Goal: Navigation & Orientation: Go to known website

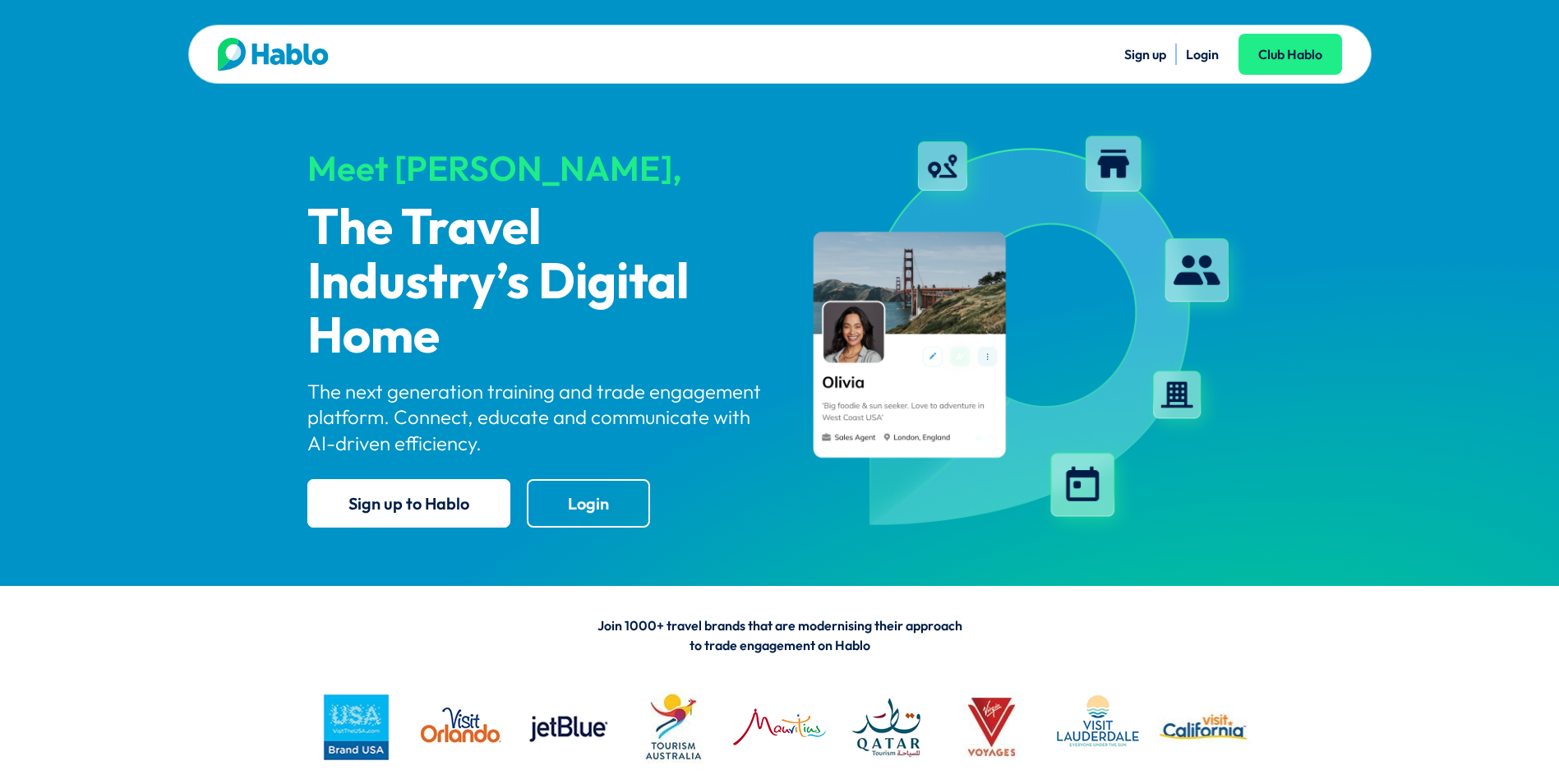
click at [1206, 54] on link "Login" at bounding box center [1202, 54] width 33 height 17
click at [1198, 53] on link "Login" at bounding box center [1202, 54] width 33 height 17
click at [1200, 55] on link "Login" at bounding box center [1202, 54] width 33 height 17
click at [1198, 52] on link "Login" at bounding box center [1202, 54] width 33 height 17
